Goal: Obtain resource: Download file/media

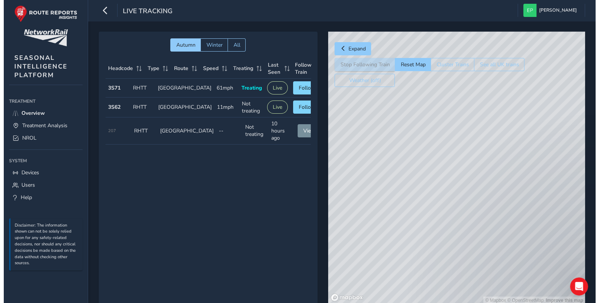
scroll to position [0, 10]
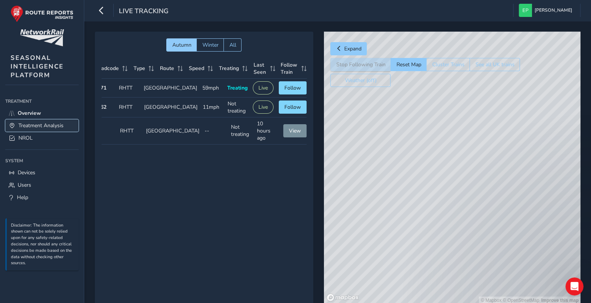
click at [30, 126] on span "Treatment Analysis" at bounding box center [40, 125] width 45 height 7
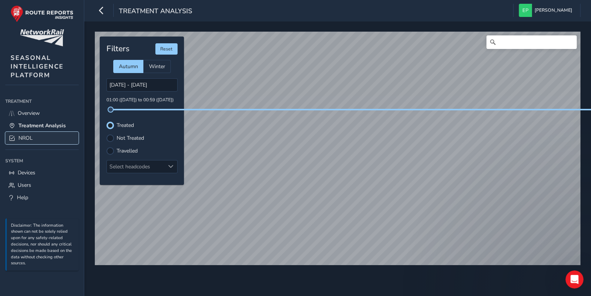
click at [35, 135] on link "NROL" at bounding box center [41, 138] width 73 height 12
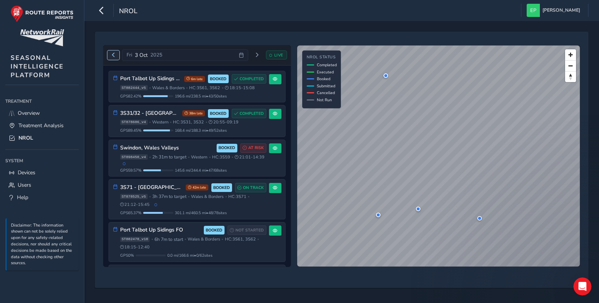
click at [110, 54] on button "Previous day" at bounding box center [113, 54] width 12 height 9
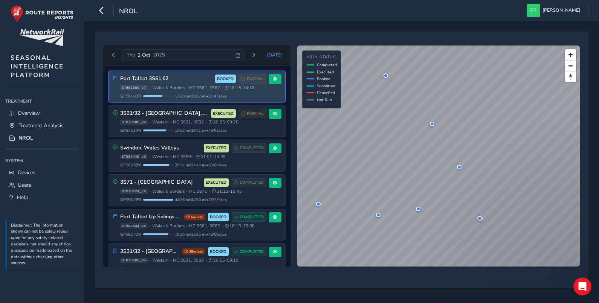
click at [181, 75] on div "Port Talbot 3S61,62 BOOKED PARTIAL" at bounding box center [193, 78] width 146 height 9
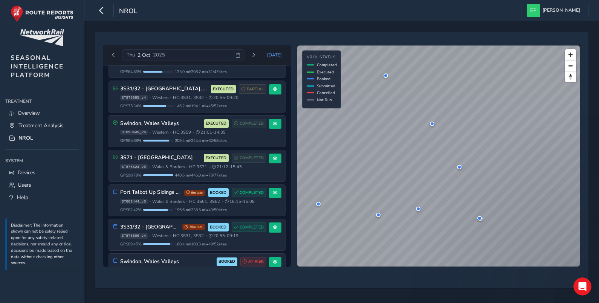
scroll to position [25, 0]
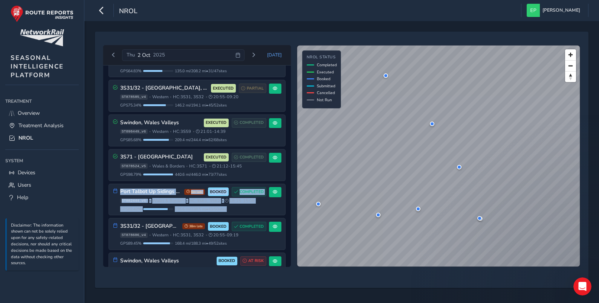
drag, startPoint x: 288, startPoint y: 158, endPoint x: 290, endPoint y: 192, distance: 33.2
click at [290, 192] on div "Port Talbot 3S61,62 BOOKED PARTIAL ST882360_v7 • Wales & Borders • HC: 3S61, 3S…" at bounding box center [196, 167] width 187 height 202
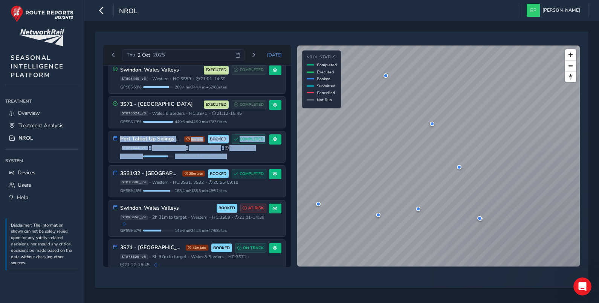
scroll to position [99, 0]
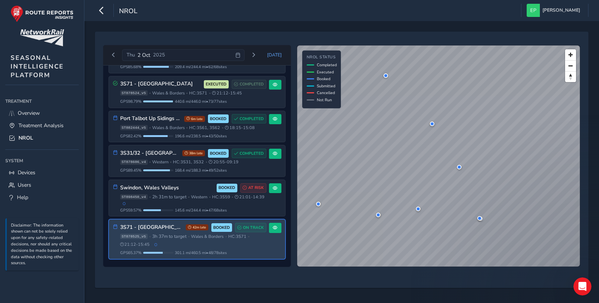
click at [268, 250] on div "3S71 - North & Mid Wales 42m late BOOKED ON TRACK ST878525_v5 • 3h 37m to targe…" at bounding box center [197, 238] width 176 height 39
click at [194, 231] on div "42m late BOOKED ON TRACK" at bounding box center [226, 227] width 81 height 9
click at [137, 234] on span "ST878525_v5" at bounding box center [133, 236] width 27 height 5
click at [273, 229] on span at bounding box center [275, 228] width 5 height 5
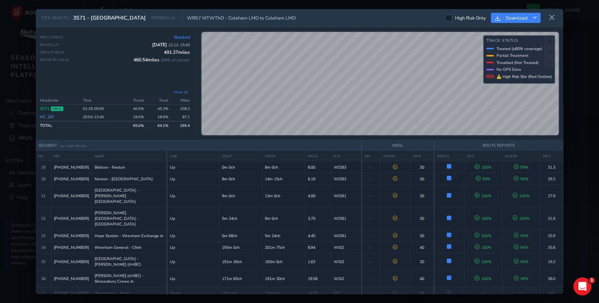
scroll to position [421, 0]
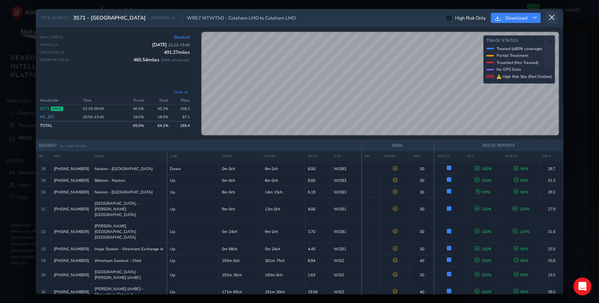
click at [554, 16] on icon at bounding box center [551, 17] width 7 height 7
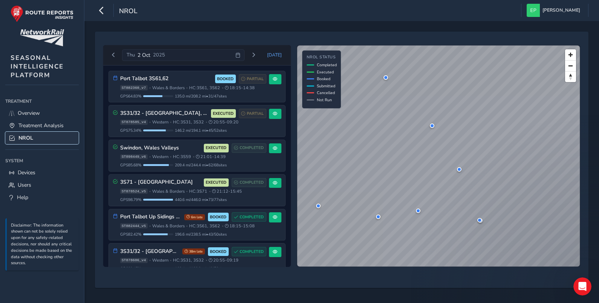
click at [41, 134] on link "NROL" at bounding box center [41, 138] width 73 height 12
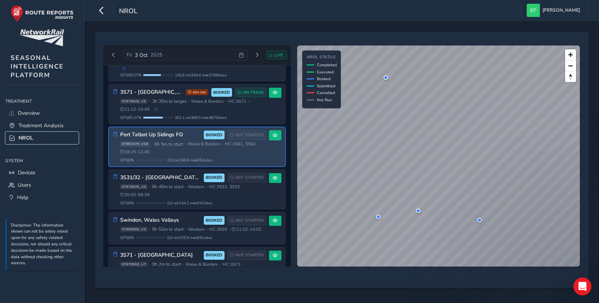
scroll to position [133, 0]
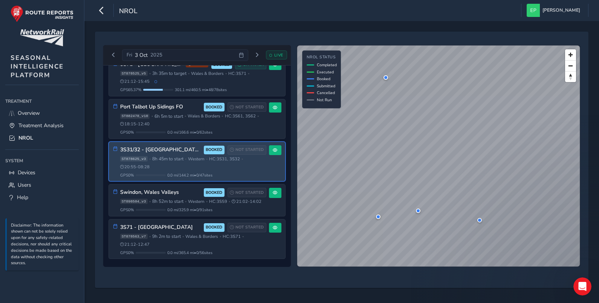
click at [242, 161] on div "ST878625_v3 • 8h 45m to start • Western • HC: 3S31, 3S32 • 20:55 - 08:28" at bounding box center [193, 163] width 146 height 14
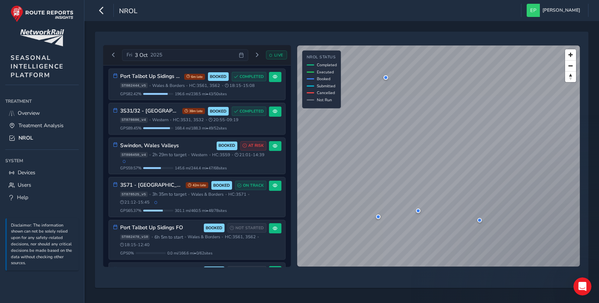
scroll to position [0, 0]
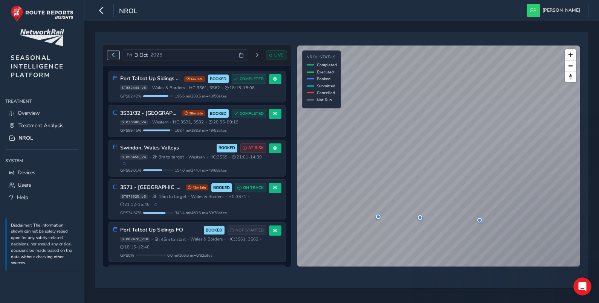
click at [114, 53] on span "Previous day" at bounding box center [113, 55] width 5 height 5
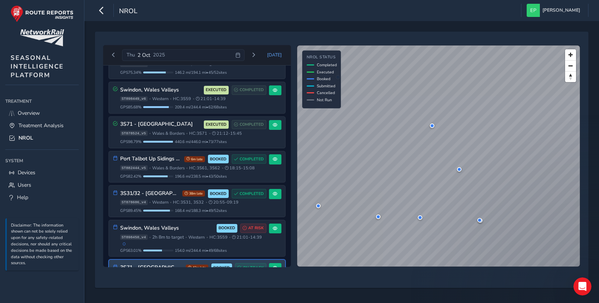
scroll to position [99, 0]
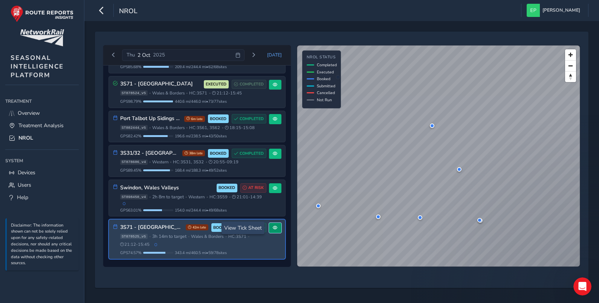
click at [273, 227] on span at bounding box center [275, 228] width 5 height 5
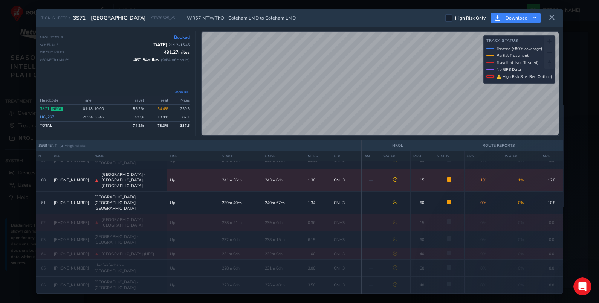
scroll to position [882, 0]
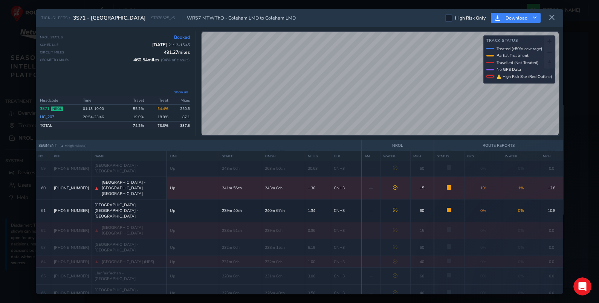
click at [352, 151] on div "TICK-SHEETS / 3S71 - North & Mid Wales ST878525_v5 WR57 MTWThO - Coleham LMD to…" at bounding box center [299, 151] width 527 height 285
click at [548, 143] on td "16.0" at bounding box center [551, 134] width 23 height 17
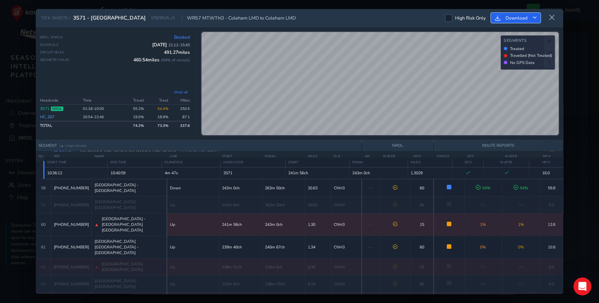
click at [521, 16] on span "Download" at bounding box center [516, 18] width 22 height 6
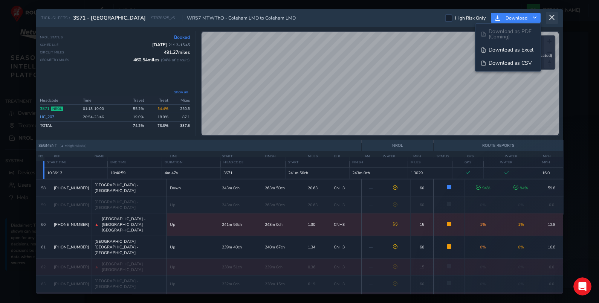
click at [555, 16] on button at bounding box center [552, 18] width 12 height 12
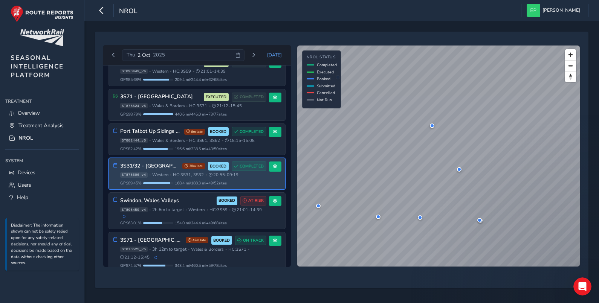
scroll to position [91, 0]
